Goal: Information Seeking & Learning: Find contact information

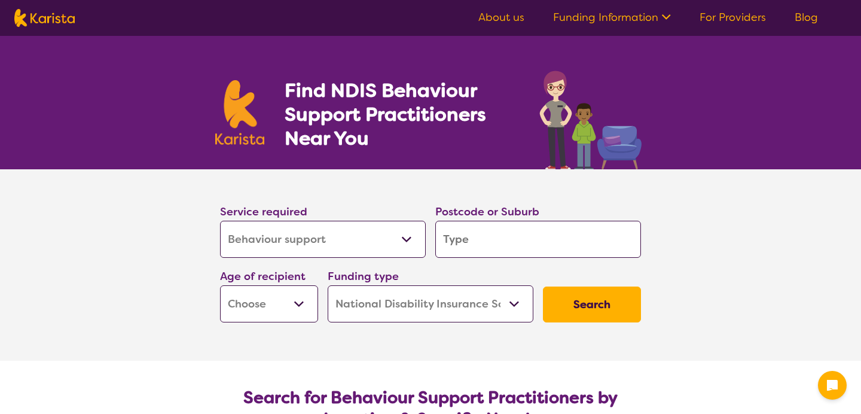
select select "Behaviour support"
select select "NDIS"
select select "Behaviour support"
select select "NDIS"
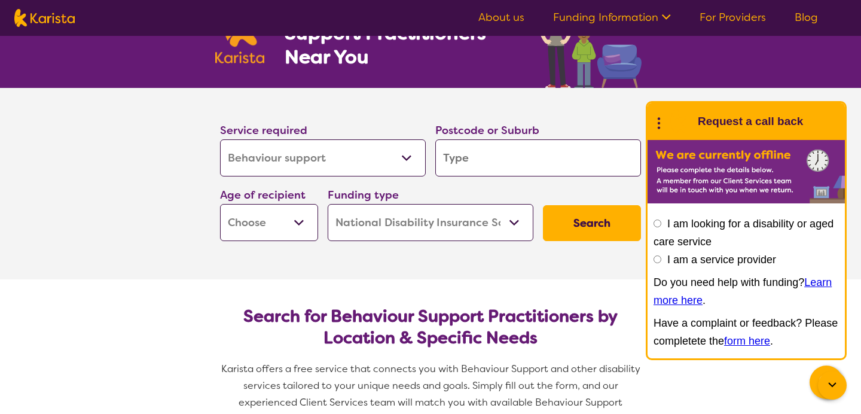
click at [297, 220] on select "Early Childhood - 0 to 9 Child - 10 to 11 Adolescent - 12 to 17 Adult - 18 to 6…" at bounding box center [269, 222] width 98 height 37
select select "AD"
click at [507, 163] on input "search" at bounding box center [538, 157] width 206 height 37
type input "w"
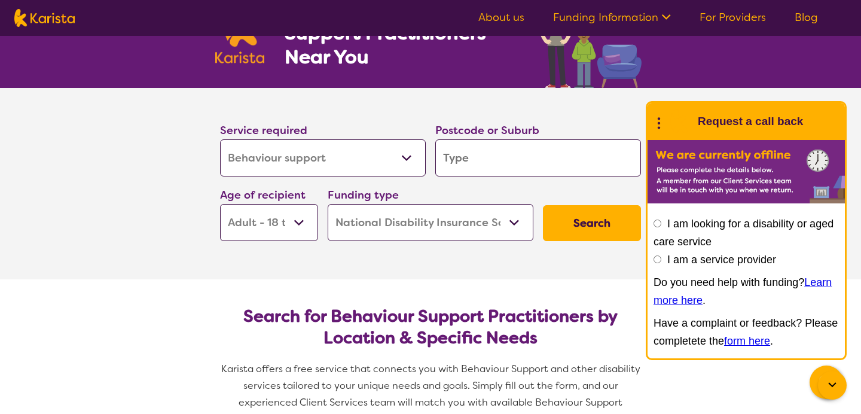
type input "w"
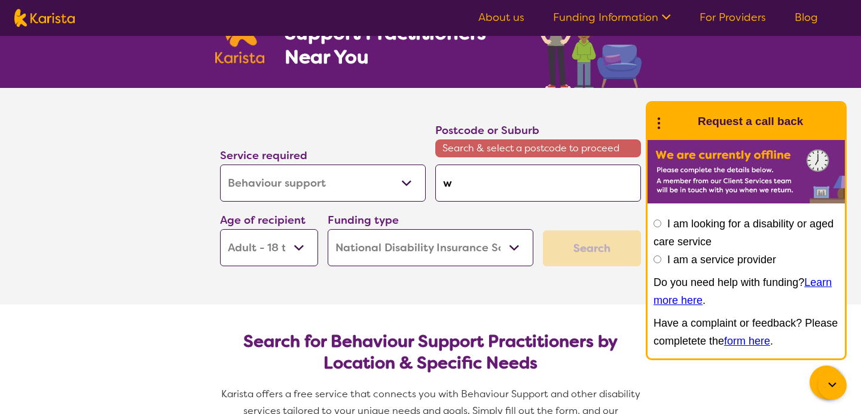
type input "wi"
type input "win"
type input "winc"
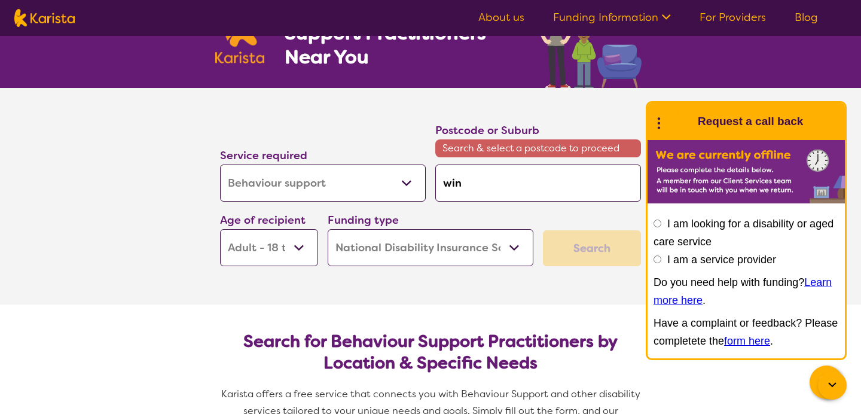
type input "winc"
type input "winch"
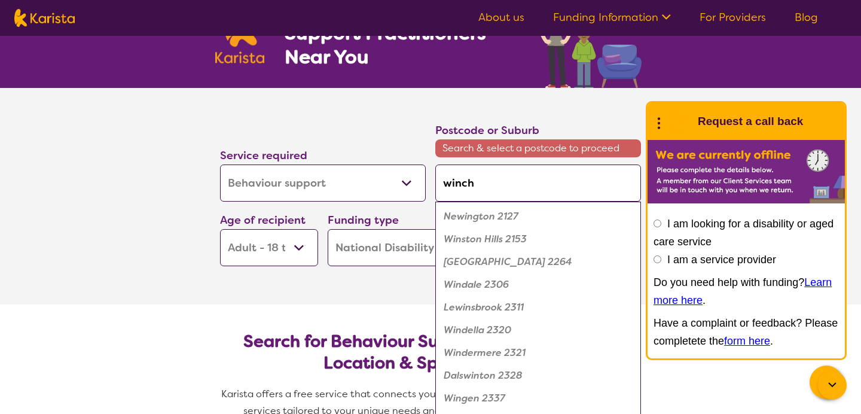
type input "winche"
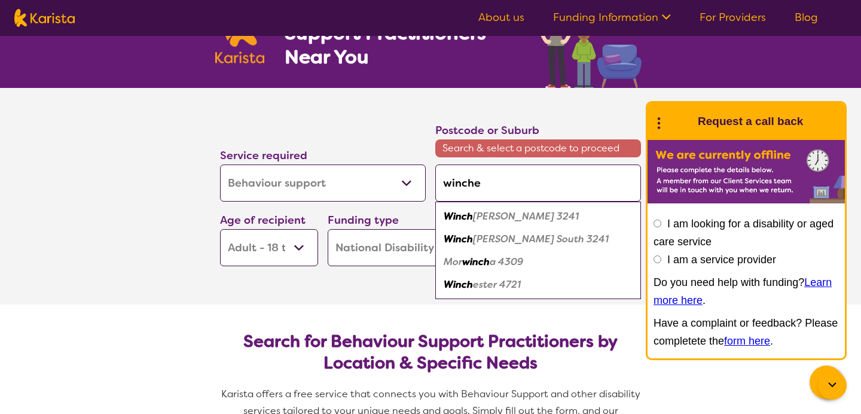
type input "[PERSON_NAME]"
type input "winchels"
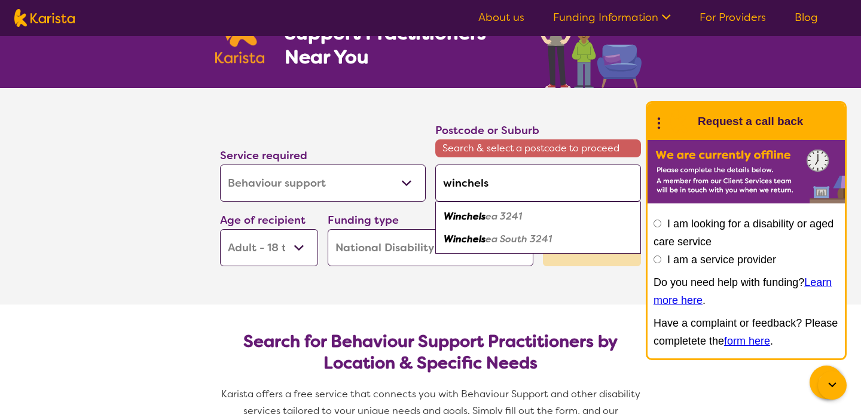
click at [514, 213] on em "ea 3241" at bounding box center [503, 216] width 36 height 13
type input "3241"
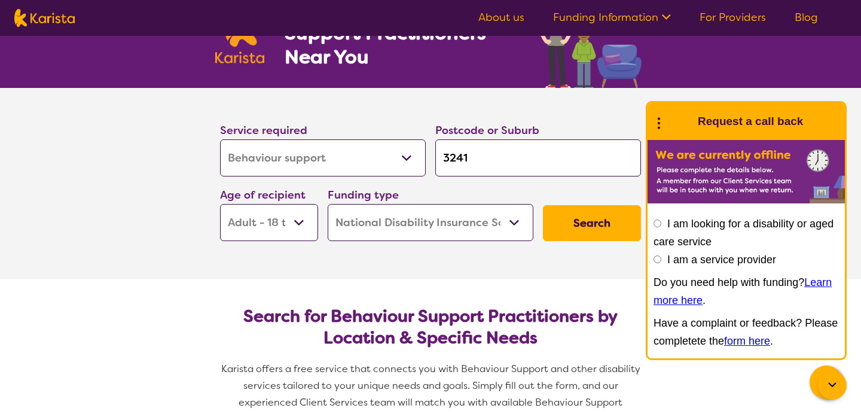
click at [579, 222] on button "Search" at bounding box center [592, 223] width 98 height 36
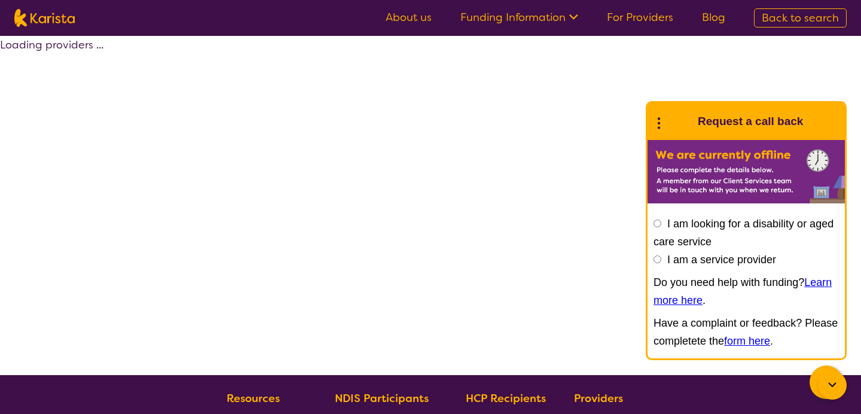
select select "by_score"
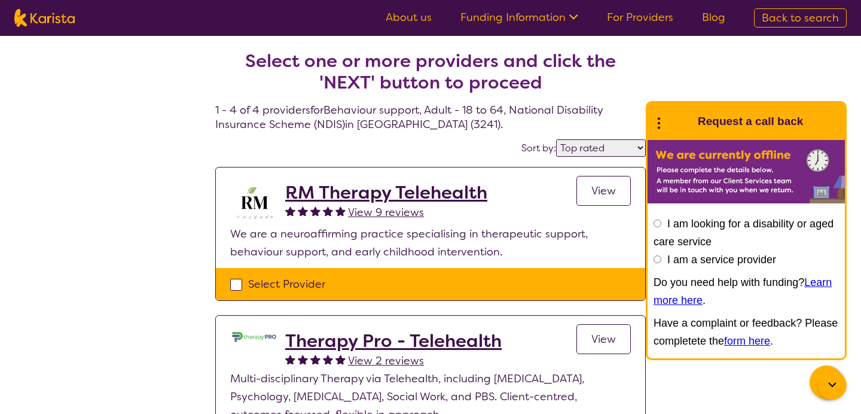
select select "Behaviour support"
select select "AD"
select select "NDIS"
select select "Behaviour support"
select select "AD"
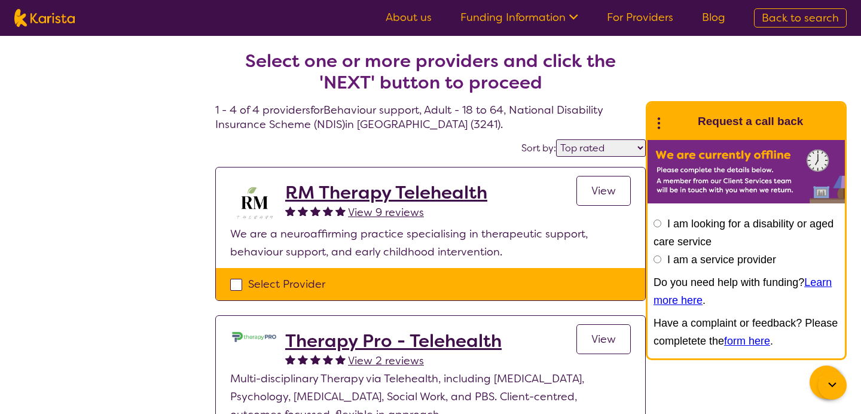
select select "NDIS"
